Goal: Find specific page/section: Find specific page/section

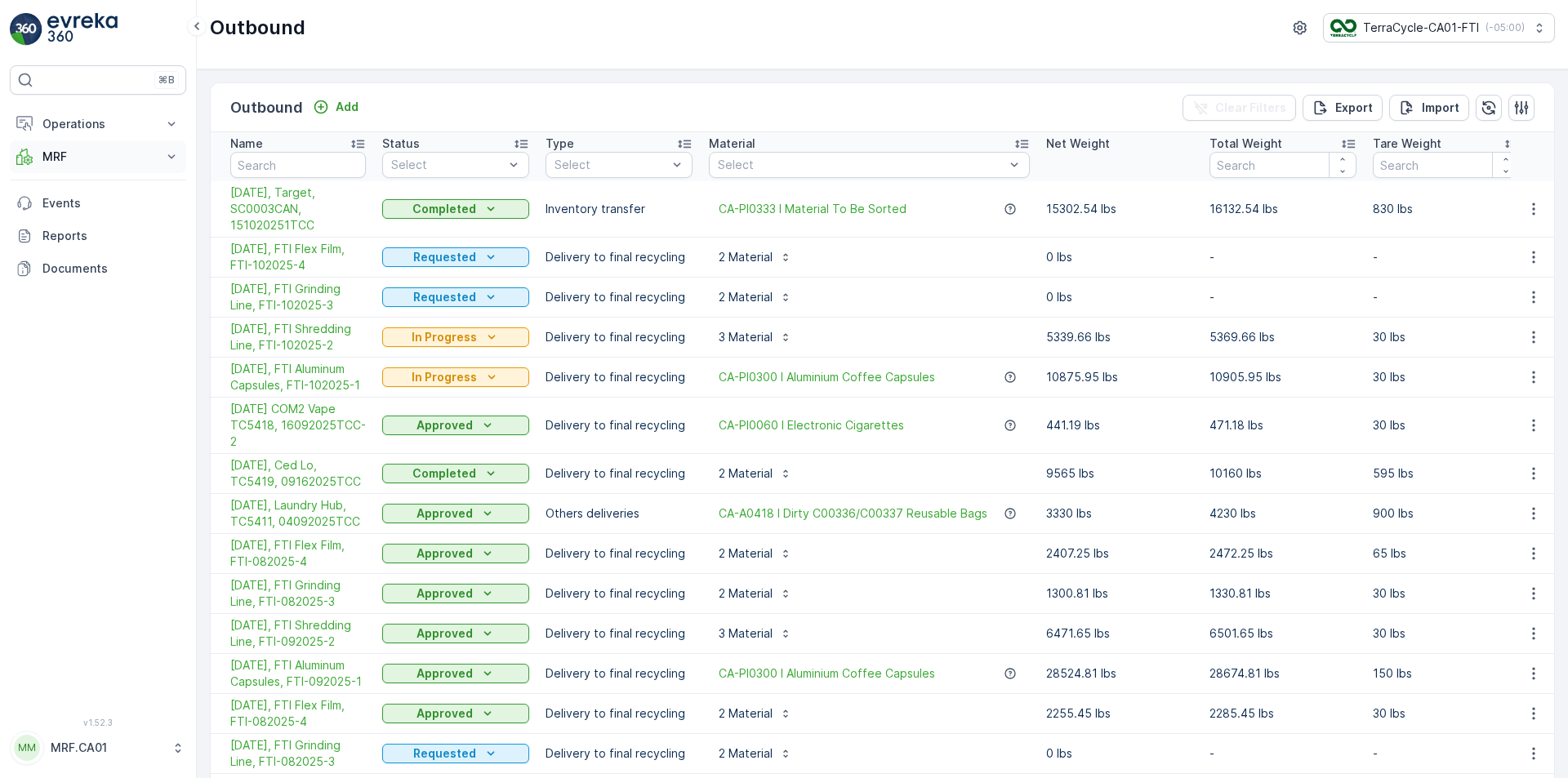
click at [97, 157] on p "MRF" at bounding box center [98, 156] width 111 height 16
click at [75, 230] on link "Pallet" at bounding box center [110, 230] width 151 height 23
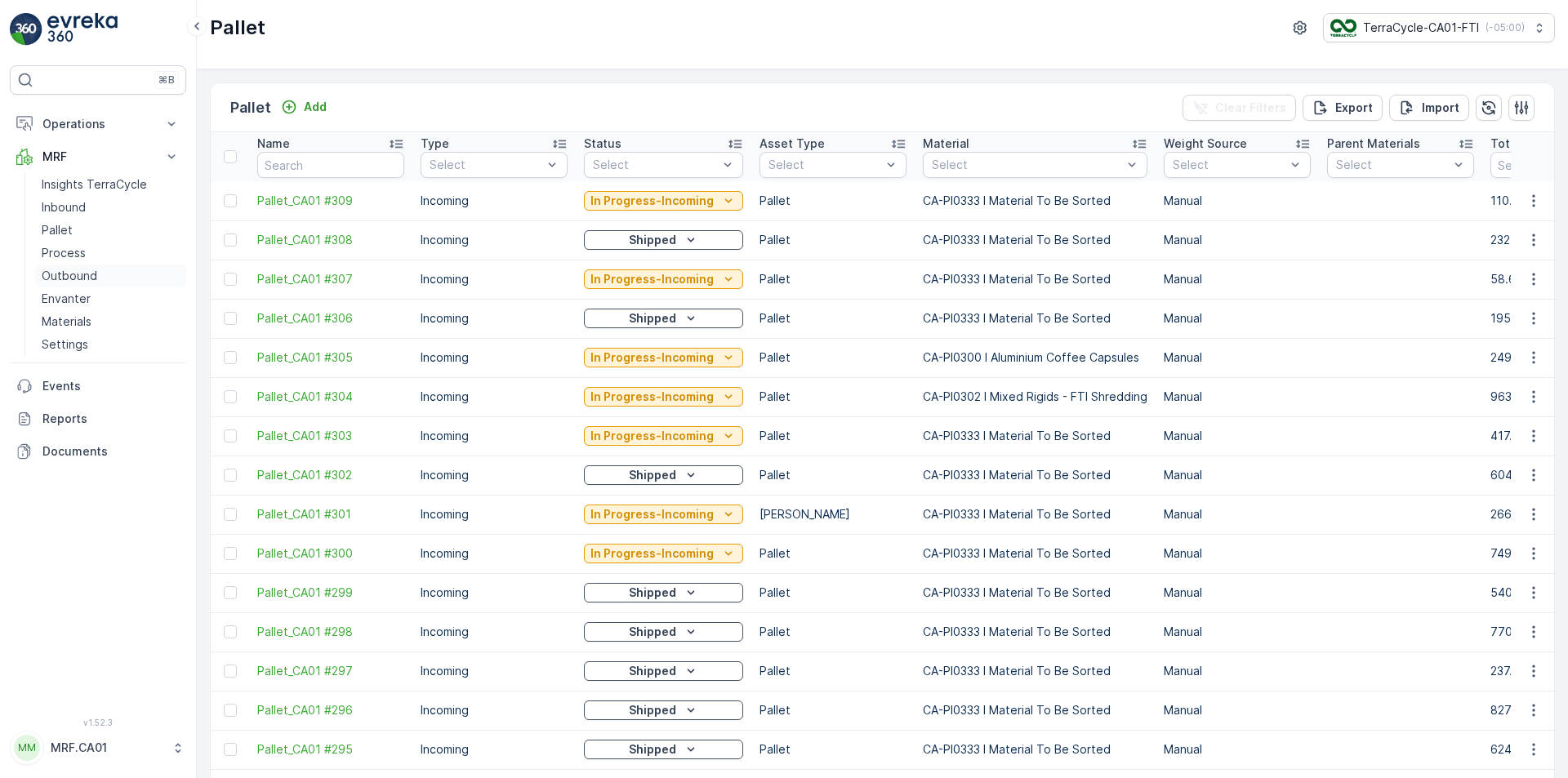
click at [79, 270] on p "Outbound" at bounding box center [69, 276] width 56 height 16
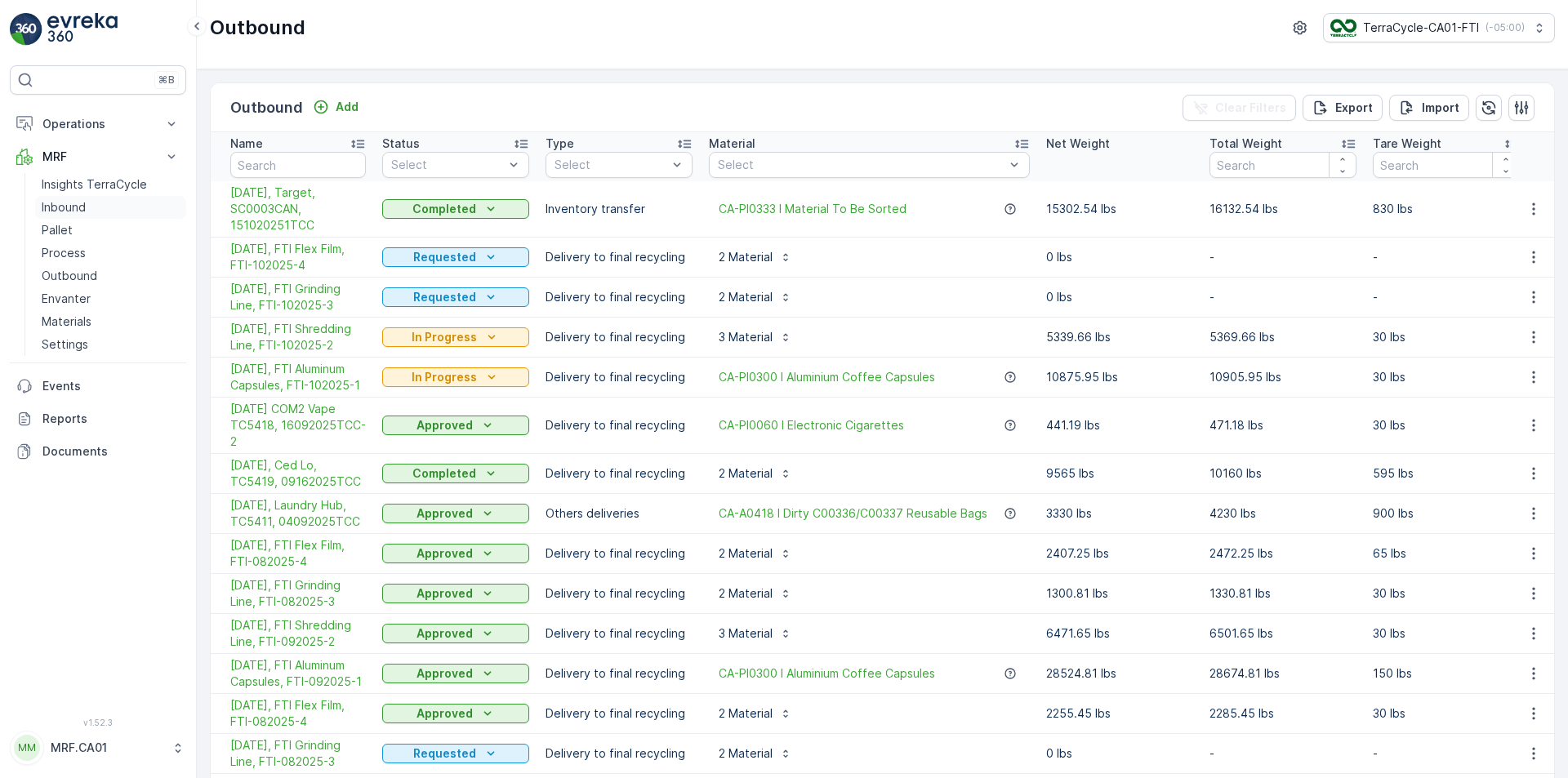
click at [67, 206] on p "Inbound" at bounding box center [63, 207] width 44 height 16
